Goal: Navigation & Orientation: Find specific page/section

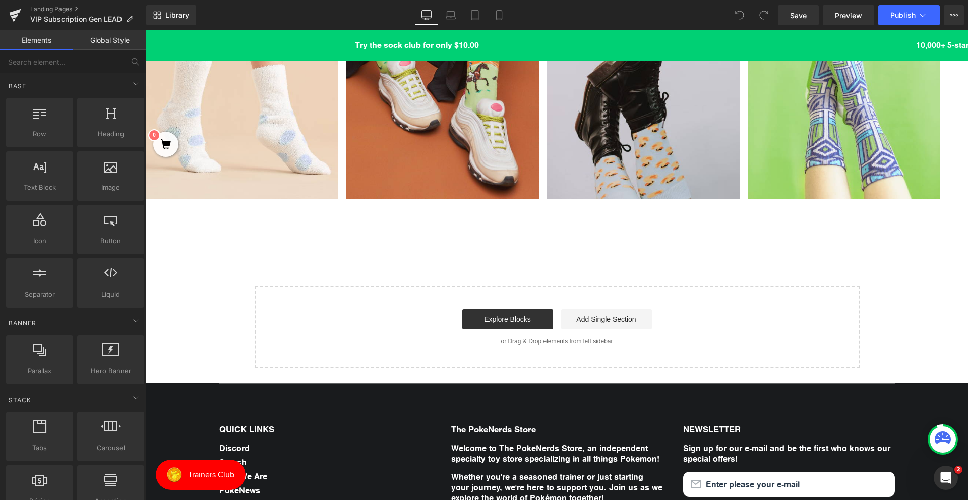
scroll to position [404, 0]
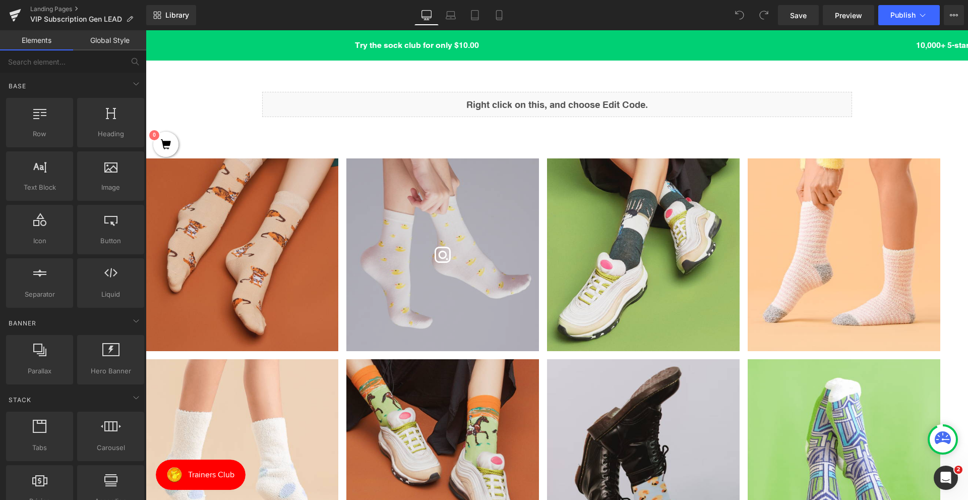
click at [503, 236] on img at bounding box center [443, 254] width 193 height 193
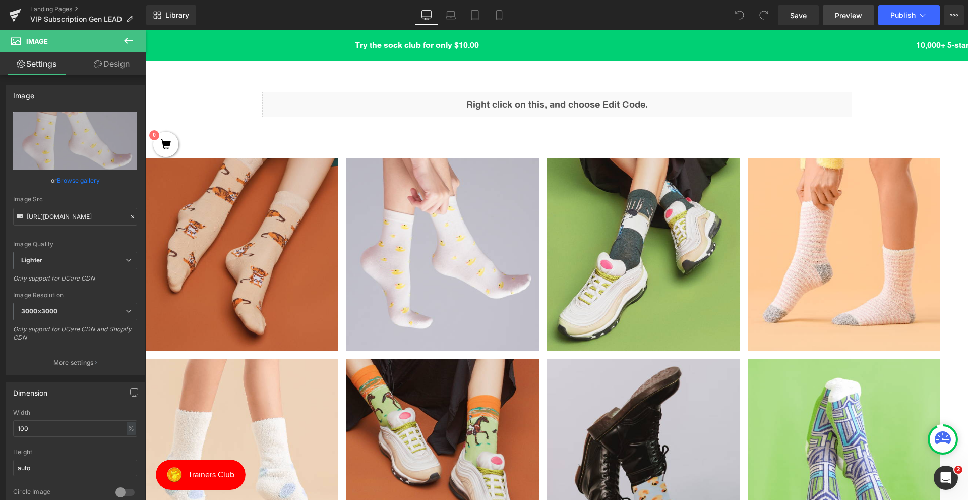
click at [854, 22] on link "Preview" at bounding box center [848, 15] width 51 height 20
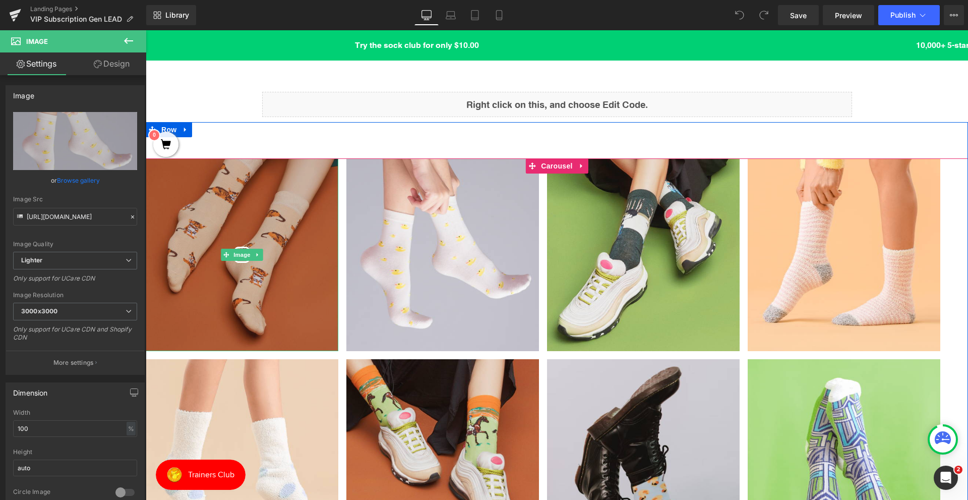
click at [278, 206] on img at bounding box center [242, 254] width 193 height 193
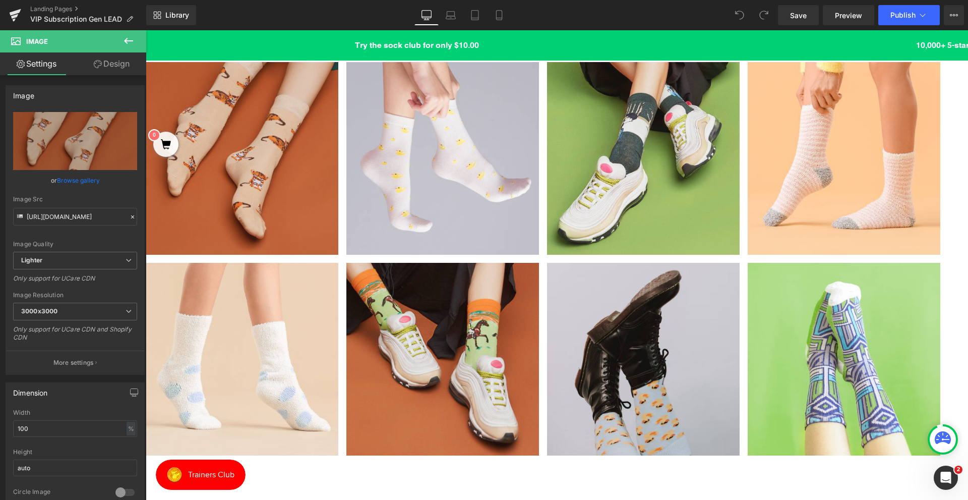
scroll to position [605, 0]
